Goal: Task Accomplishment & Management: Use online tool/utility

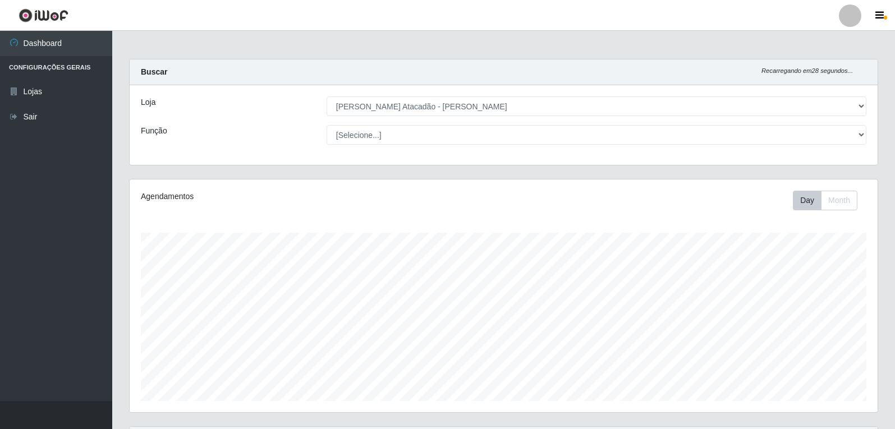
select select "523"
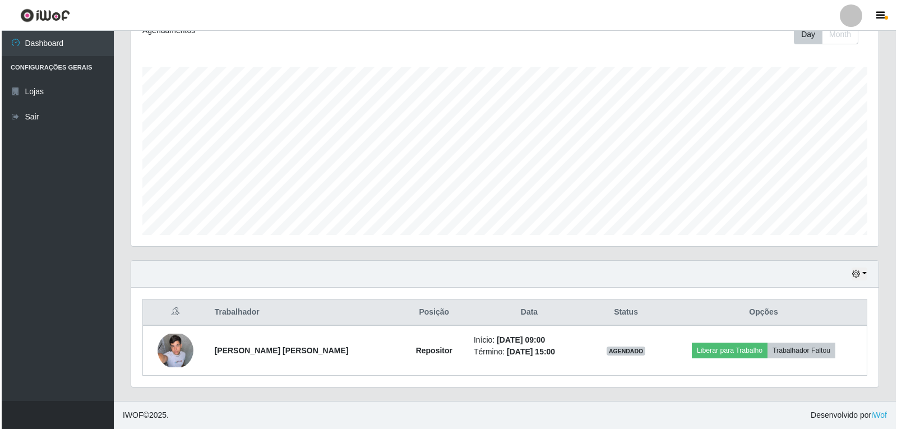
scroll to position [233, 748]
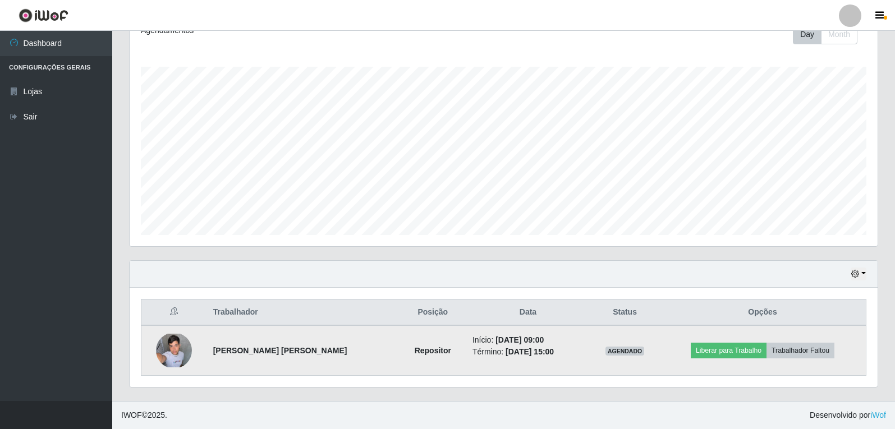
click at [182, 350] on img at bounding box center [174, 351] width 36 height 34
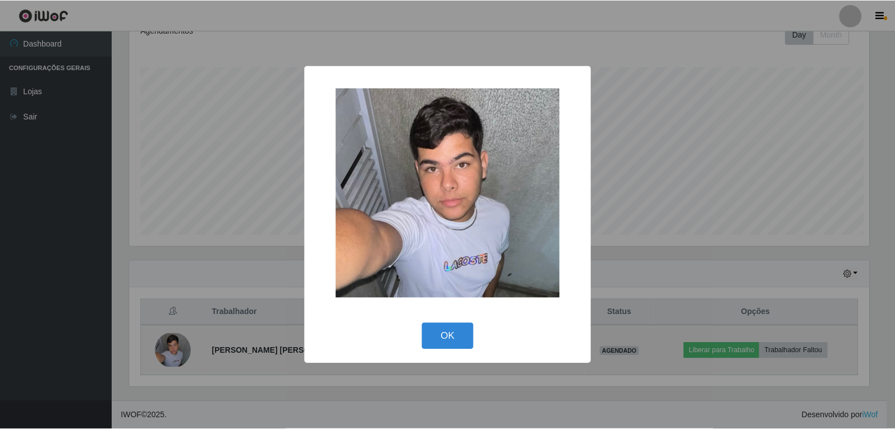
scroll to position [233, 742]
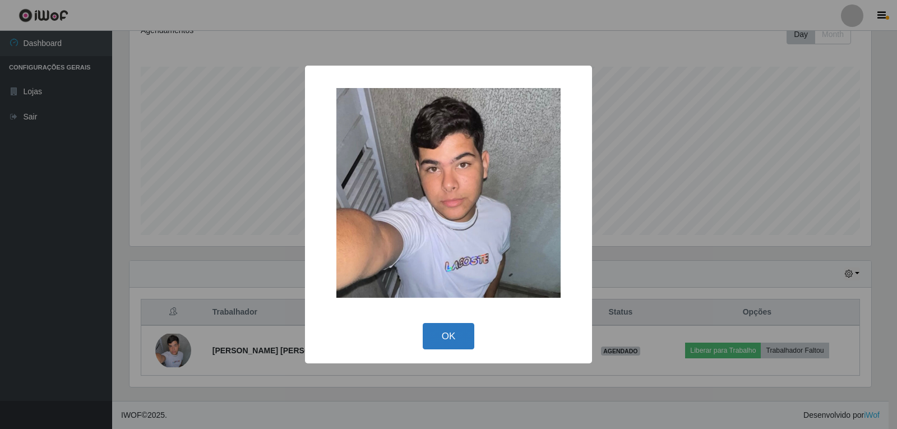
click at [449, 332] on button "OK" at bounding box center [449, 336] width 52 height 26
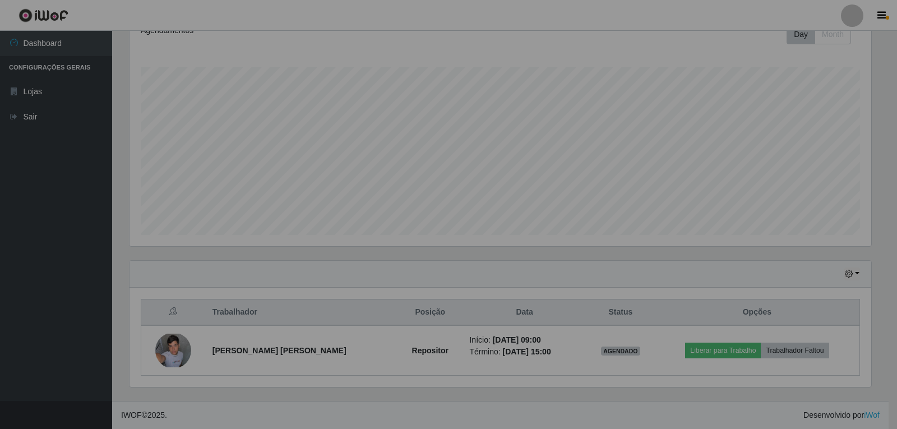
scroll to position [233, 748]
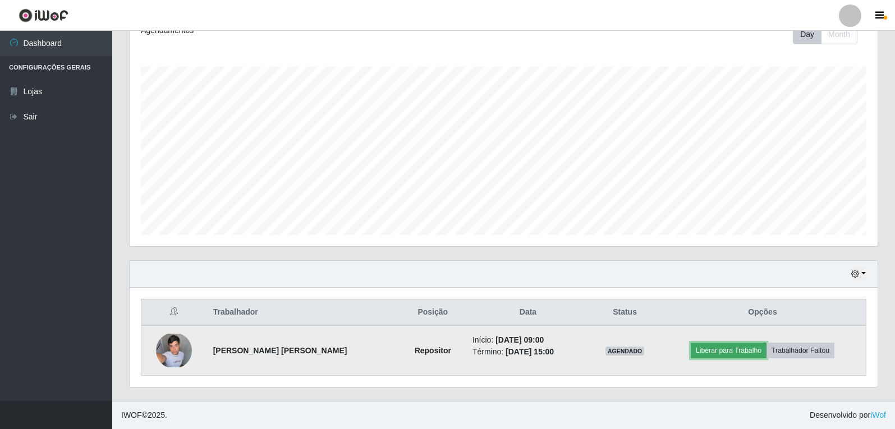
click at [706, 355] on button "Liberar para Trabalho" at bounding box center [728, 351] width 76 height 16
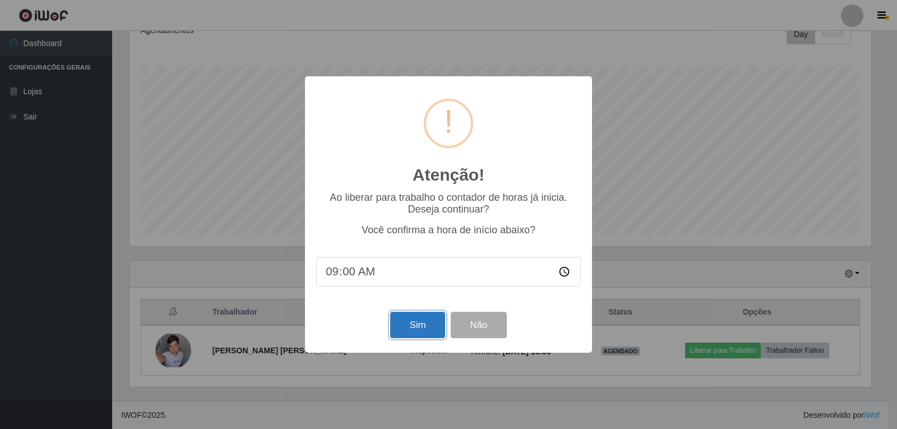
click at [412, 333] on button "Sim" at bounding box center [417, 325] width 54 height 26
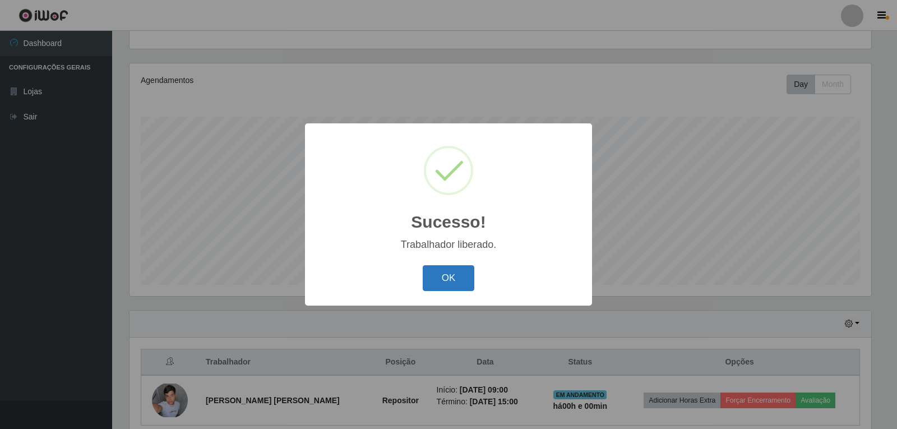
click at [439, 274] on button "OK" at bounding box center [449, 278] width 52 height 26
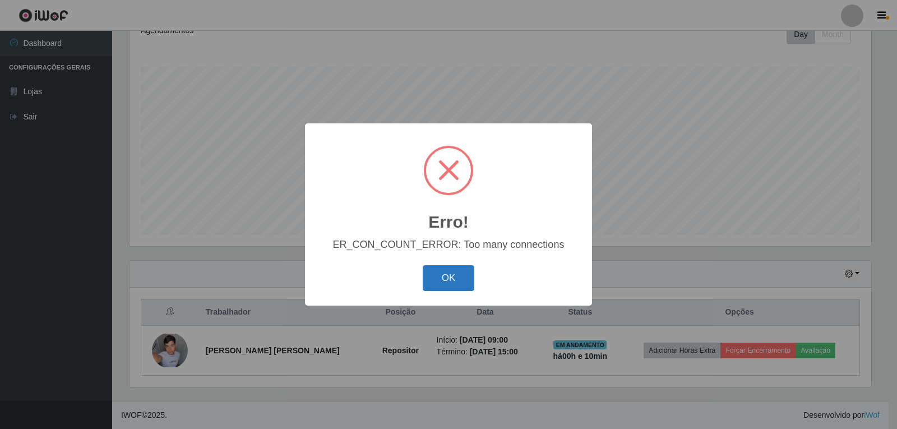
click at [471, 286] on button "OK" at bounding box center [449, 278] width 52 height 26
click at [430, 289] on button "OK" at bounding box center [449, 278] width 52 height 26
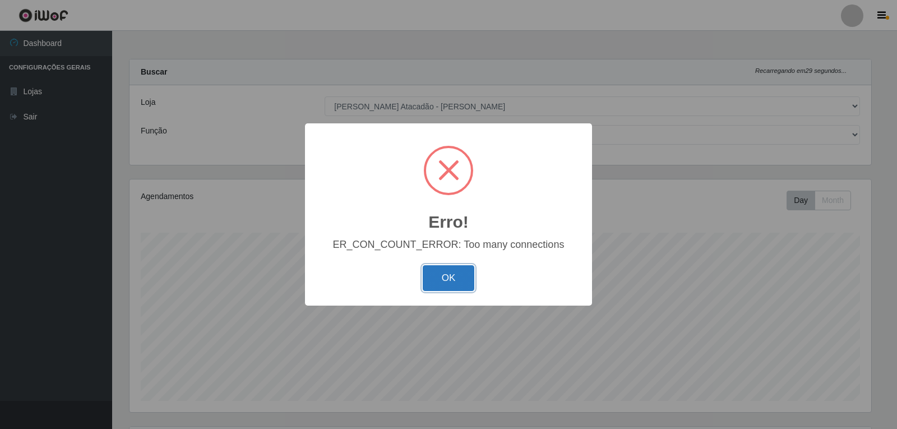
click at [441, 274] on button "OK" at bounding box center [449, 278] width 52 height 26
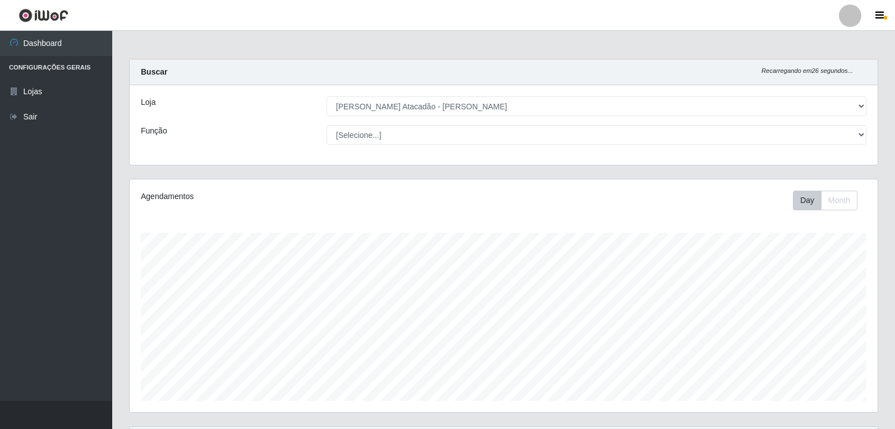
scroll to position [166, 0]
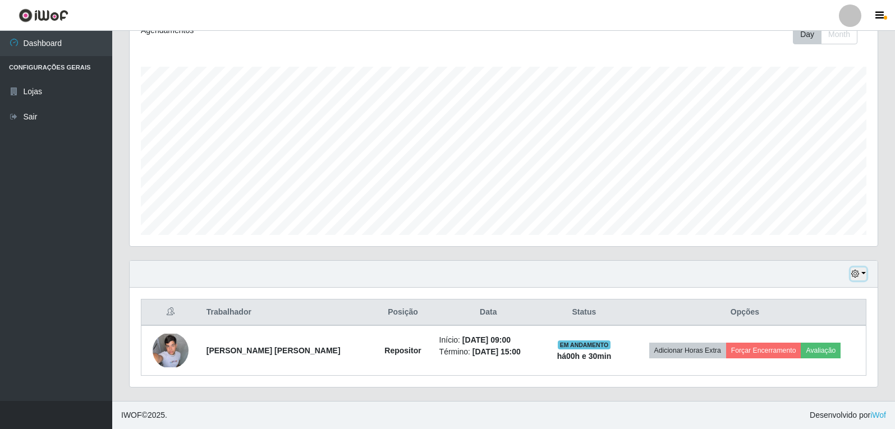
click at [863, 273] on button "button" at bounding box center [858, 274] width 16 height 13
click at [822, 229] on button "1 Semana" at bounding box center [821, 232] width 89 height 24
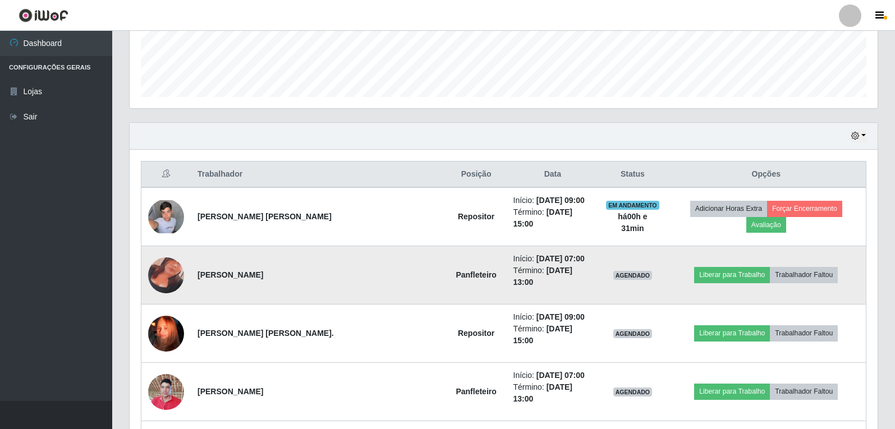
scroll to position [334, 0]
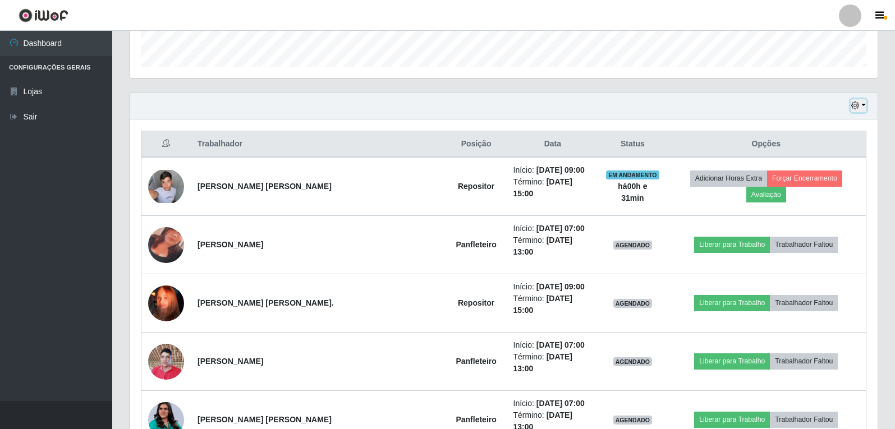
click at [860, 106] on button "button" at bounding box center [858, 105] width 16 height 13
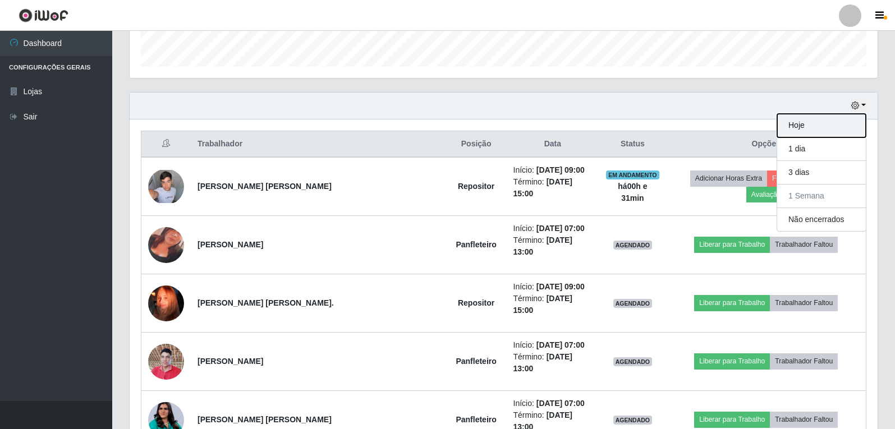
click at [805, 129] on button "Hoje" at bounding box center [821, 126] width 89 height 24
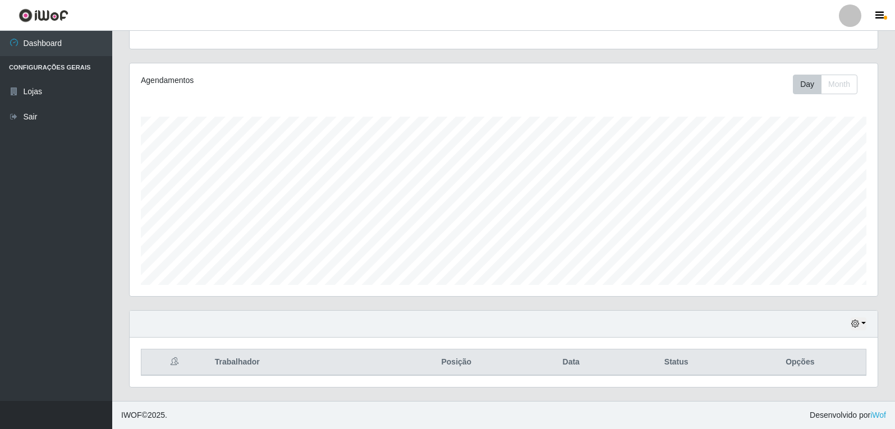
scroll to position [166, 0]
